Goal: Task Accomplishment & Management: Manage account settings

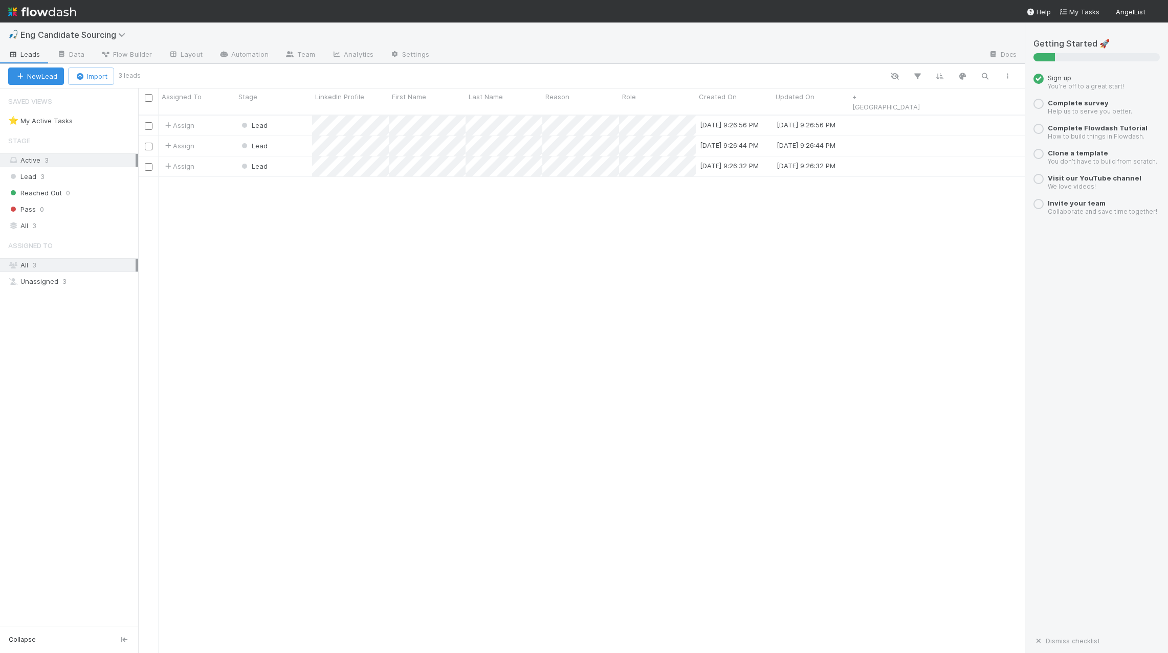
scroll to position [546, 886]
click at [612, 98] on div "Assigned To Stage LinkedIn Profile First Name Last Name Reason Role Created On …" at bounding box center [532, 101] width 788 height 26
click at [612, 96] on div "Assigned To Stage LinkedIn Profile First Name Last Name Reason Role Created On …" at bounding box center [532, 101] width 788 height 26
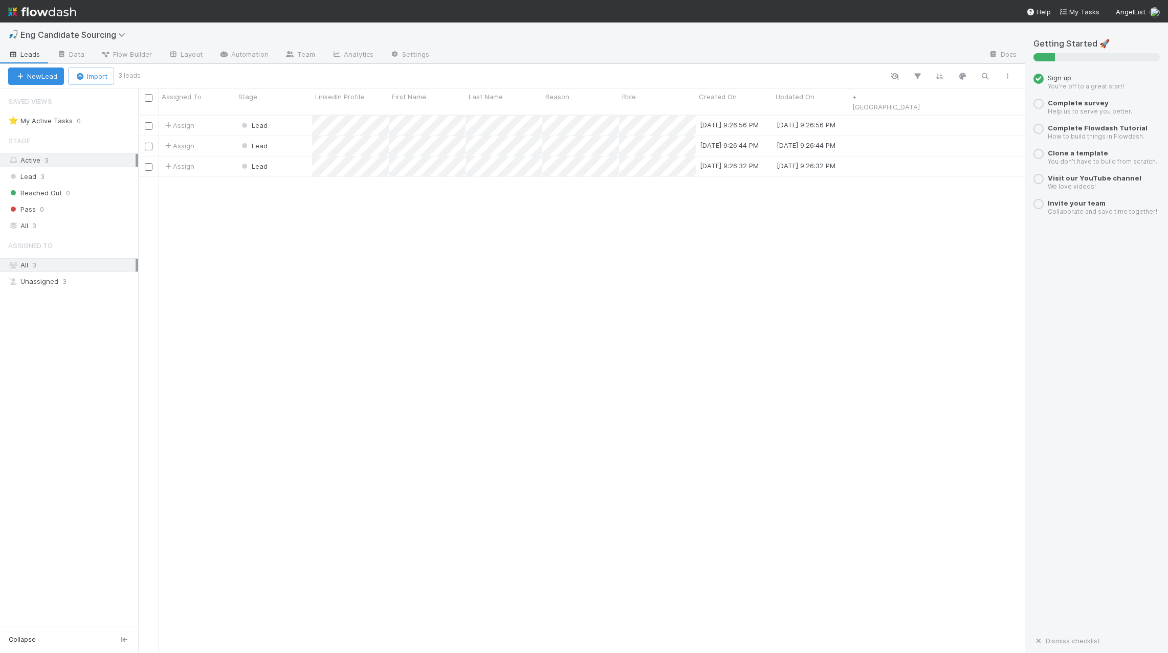
click at [612, 96] on div "Assigned To Stage LinkedIn Profile First Name Last Name Reason Role Created On …" at bounding box center [532, 101] width 788 height 26
click at [609, 96] on div "Assigned To Stage LinkedIn Profile First Name Last Name Reason Role Created On …" at bounding box center [532, 101] width 788 height 26
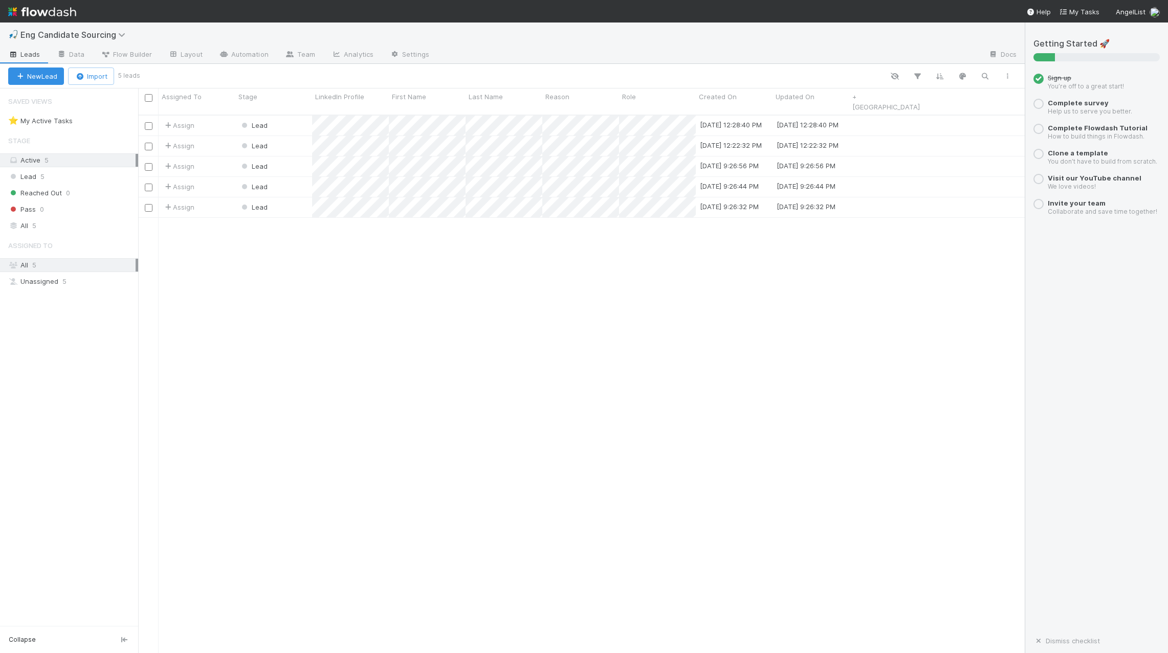
scroll to position [546, 886]
click at [150, 122] on input "checkbox" at bounding box center [149, 126] width 8 height 8
click at [150, 143] on input "checkbox" at bounding box center [149, 147] width 8 height 8
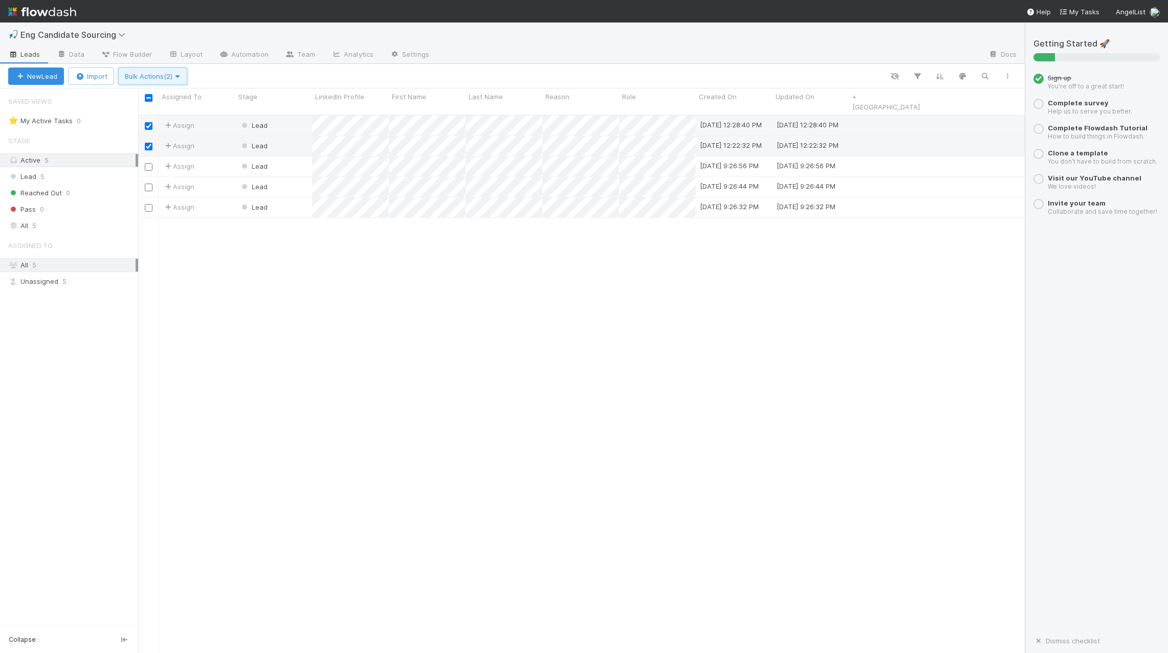
click at [166, 76] on span "Bulk Actions (2)" at bounding box center [153, 76] width 56 height 8
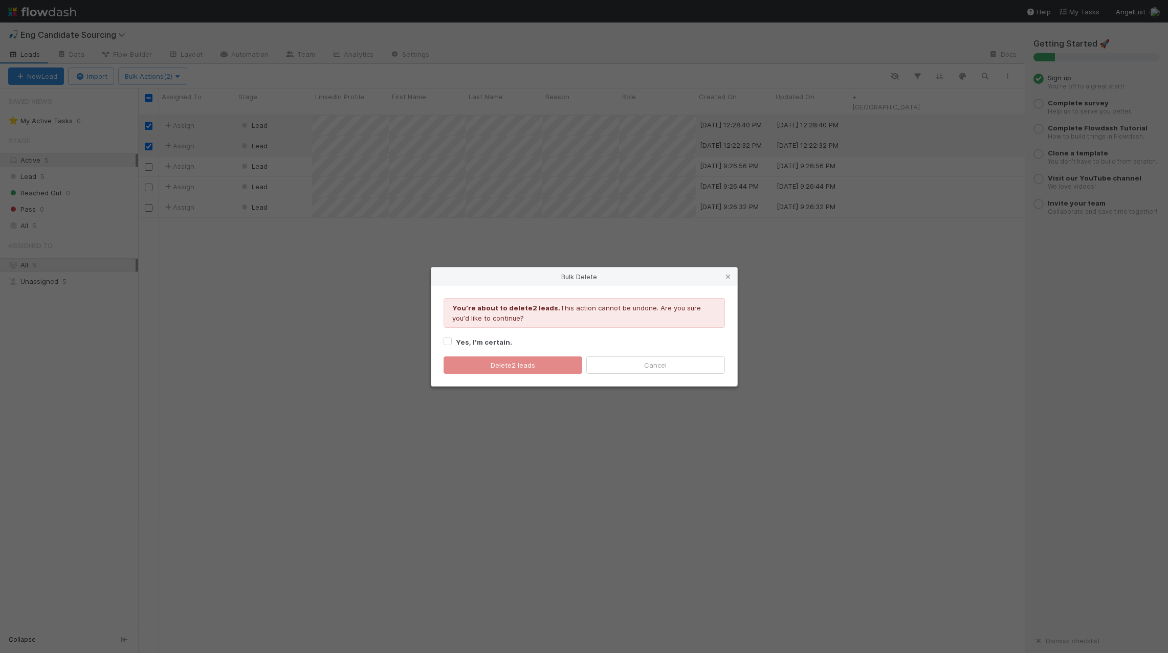
click at [501, 342] on strong "Yes, I’m certain." at bounding box center [484, 342] width 56 height 8
click at [452, 342] on input "Yes, I’m certain." at bounding box center [447, 340] width 8 height 9
checkbox input "true"
click at [505, 366] on button "Delete 2 leads" at bounding box center [512, 365] width 139 height 17
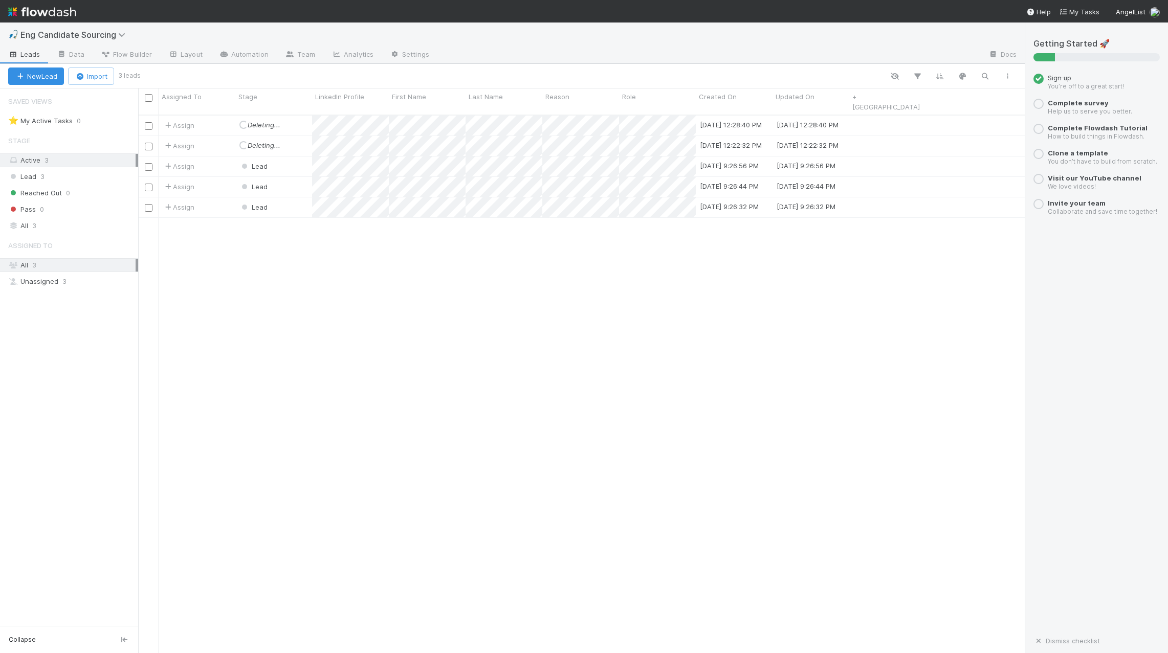
click at [505, 366] on div "Assign Loading... Deleting... 8/19/25, 12:28:40 PM 8/19/25, 12:28:40 PM Assign …" at bounding box center [581, 389] width 886 height 546
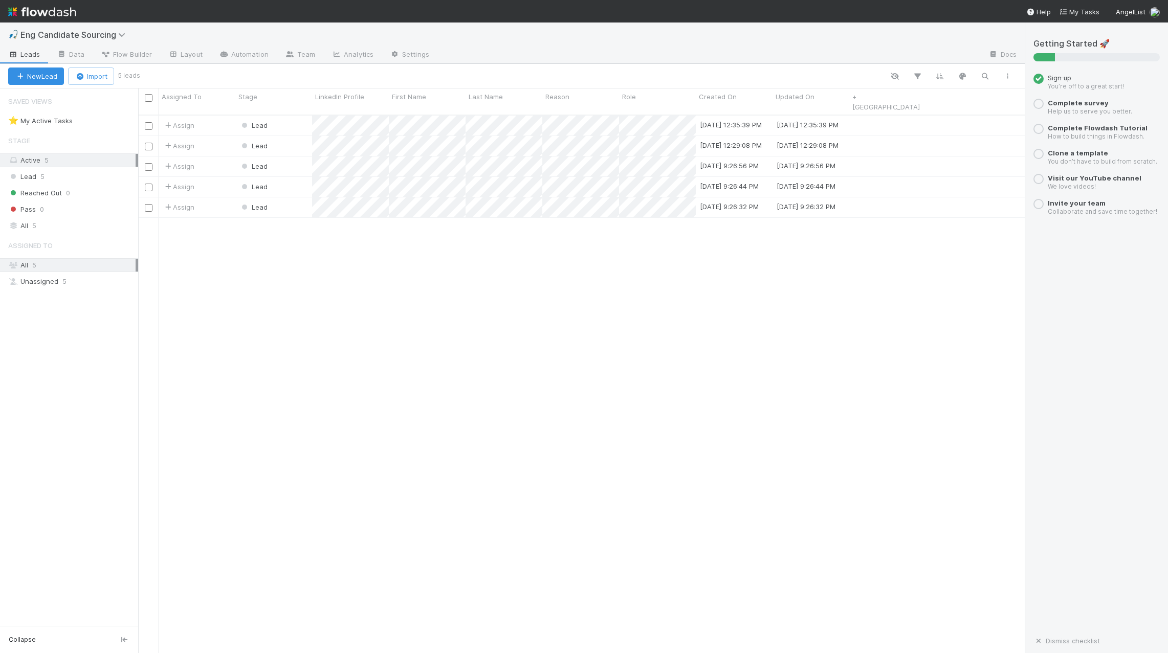
scroll to position [546, 886]
click at [474, 306] on div "Assign Lead [DATE] 12:35:48 PM [DATE] 12:35:48 PM Assign Lead [DATE] 12:35:39 P…" at bounding box center [581, 389] width 886 height 546
click at [832, 145] on div "[DATE] 12:35:39 PM" at bounding box center [810, 146] width 77 height 20
